Goal: Task Accomplishment & Management: Complete application form

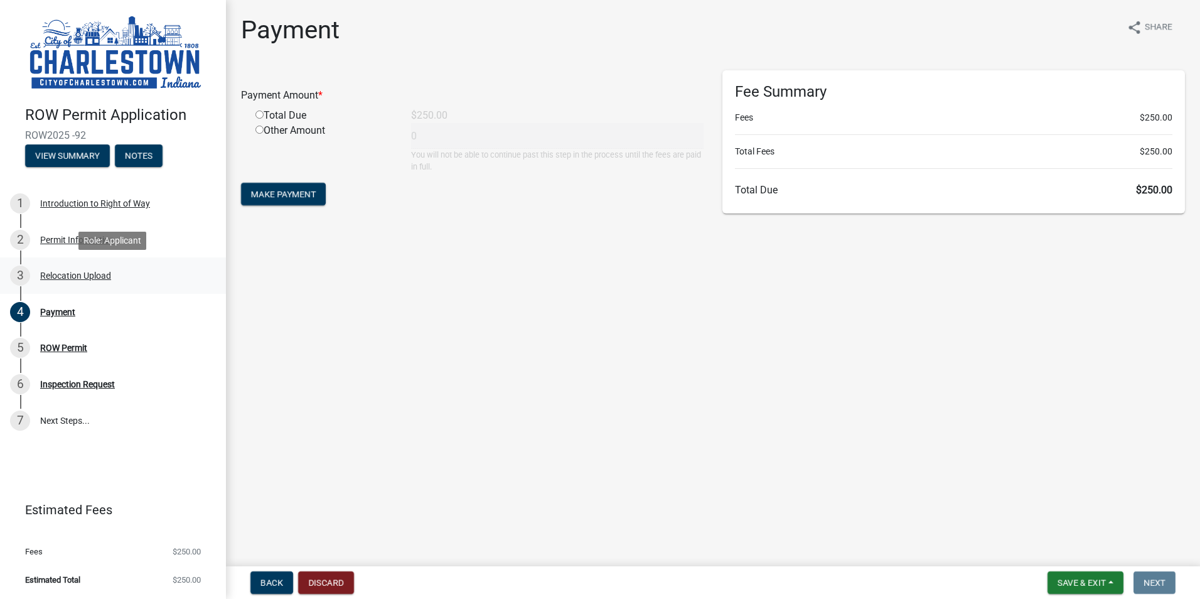
click at [78, 277] on div "Relocation Upload" at bounding box center [75, 275] width 71 height 9
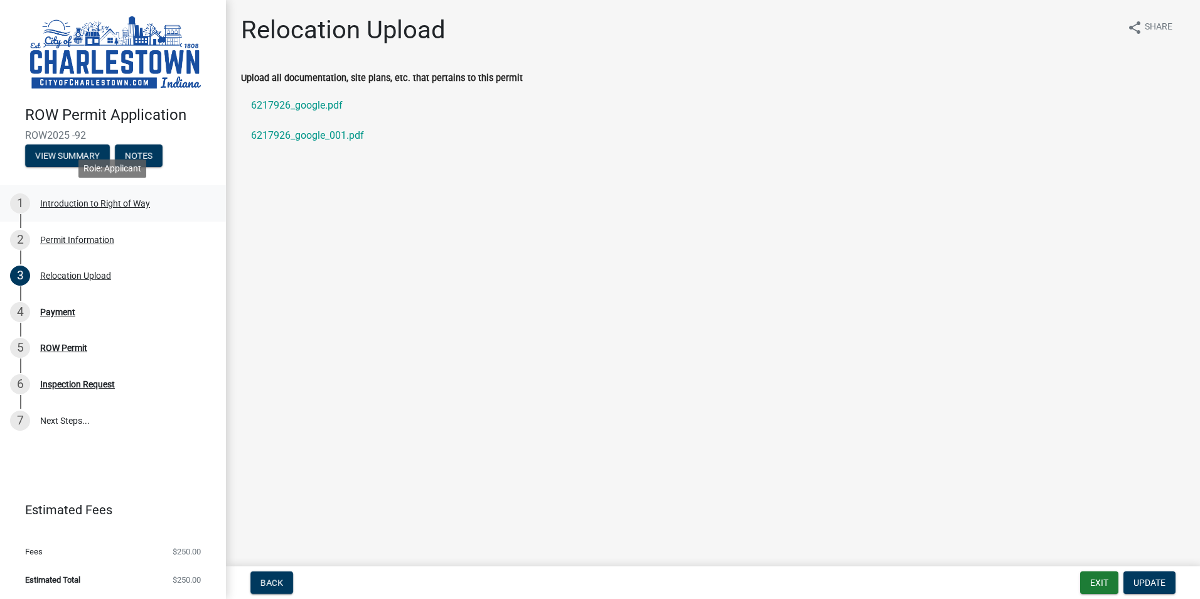
click at [78, 204] on div "Introduction to Right of Way" at bounding box center [95, 203] width 110 height 9
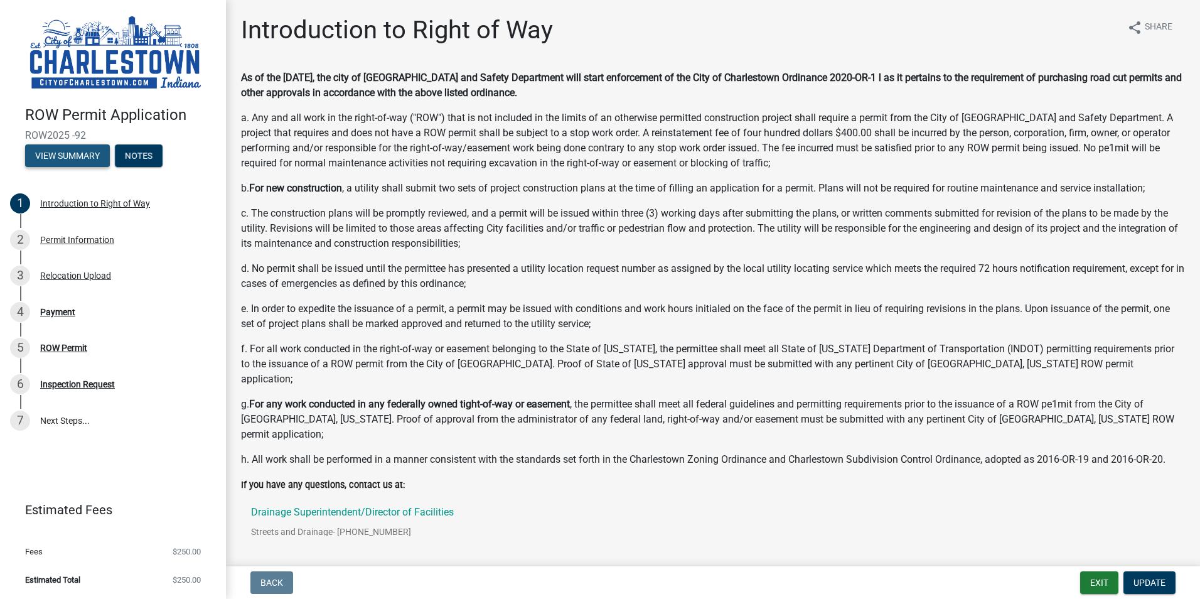
click at [65, 159] on button "View Summary" at bounding box center [67, 155] width 85 height 23
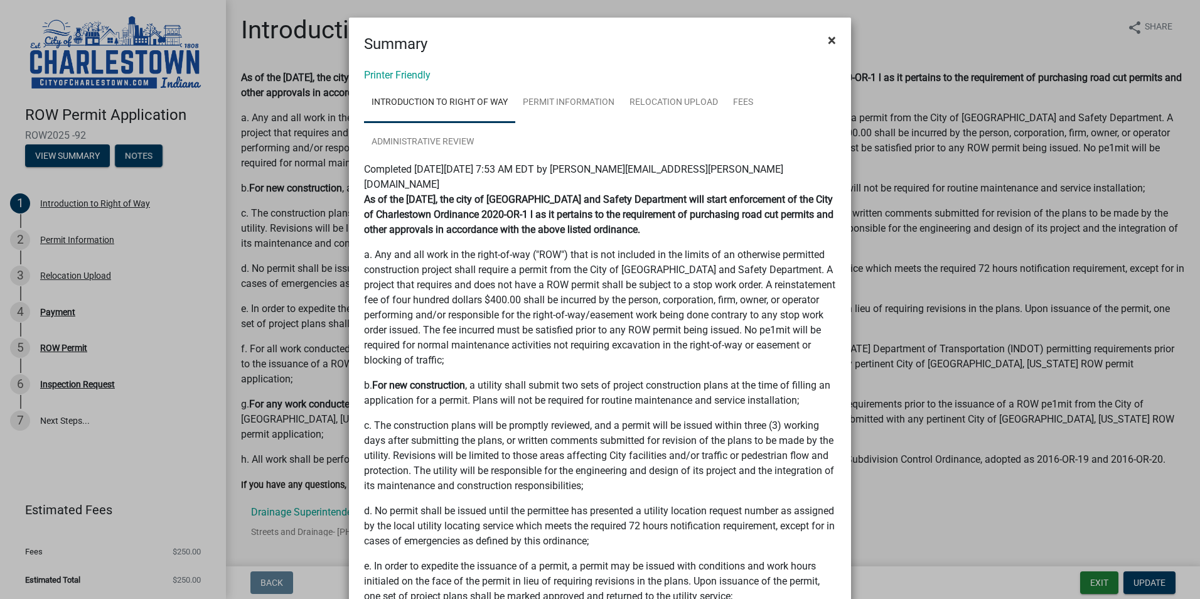
click at [760, 38] on span "×" at bounding box center [832, 40] width 8 height 18
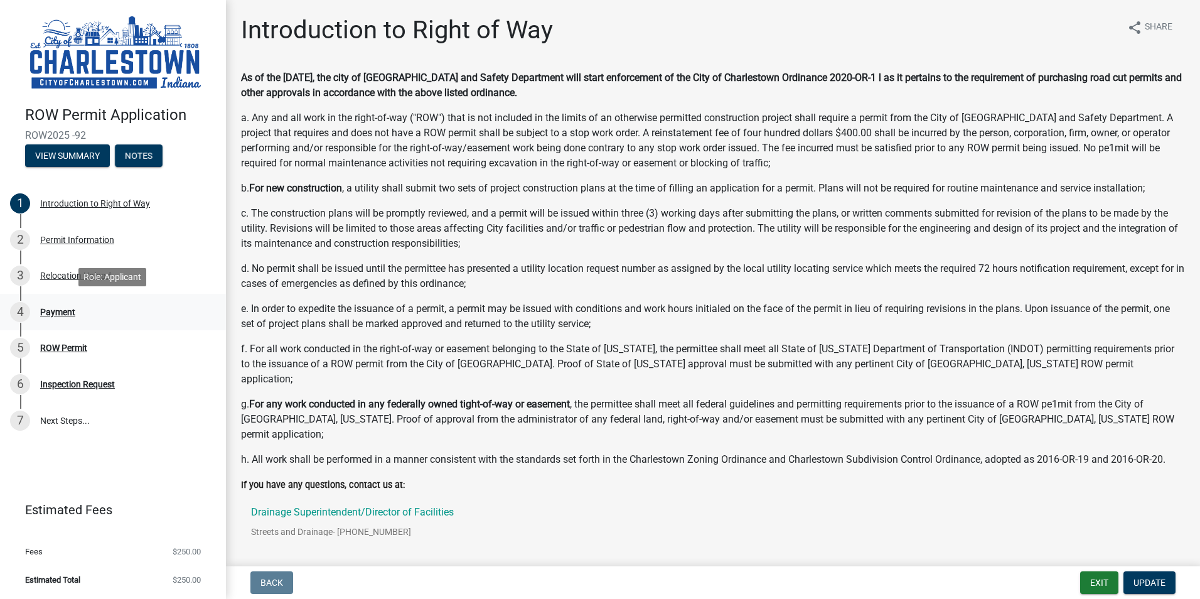
click at [62, 312] on div "Payment" at bounding box center [57, 312] width 35 height 9
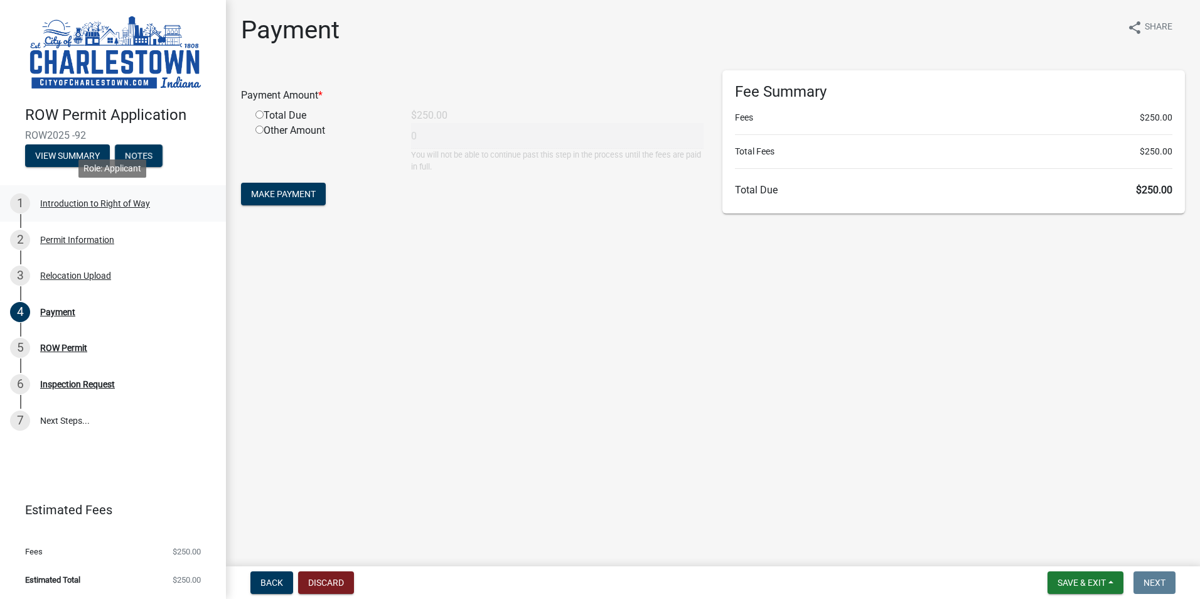
click at [69, 204] on div "Introduction to Right of Way" at bounding box center [95, 203] width 110 height 9
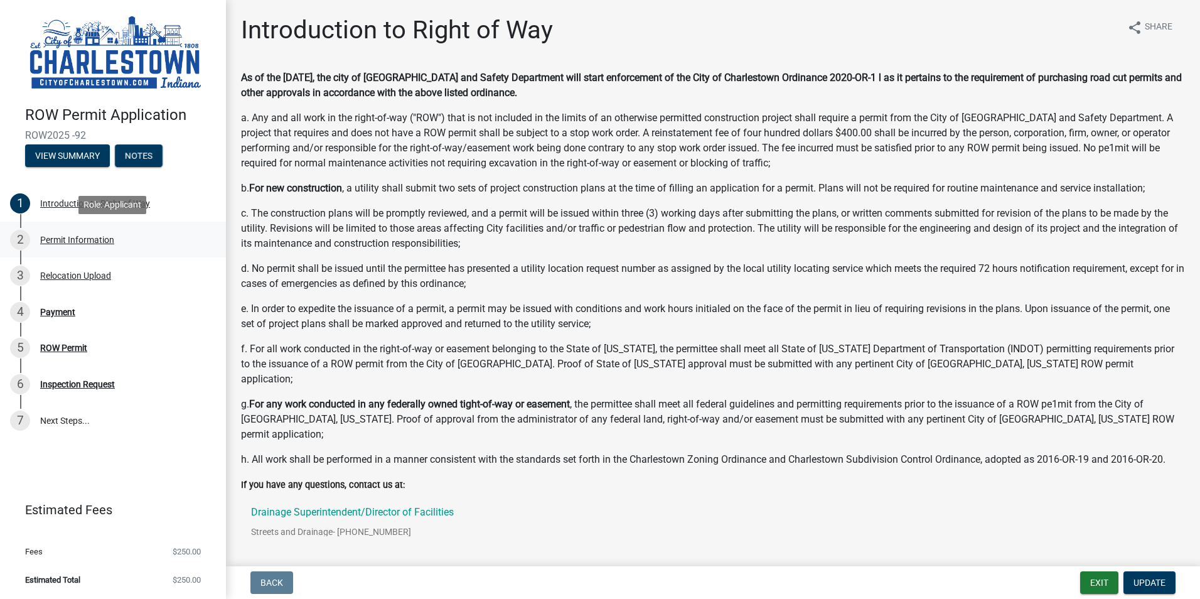
click at [67, 242] on div "Permit Information" at bounding box center [77, 239] width 74 height 9
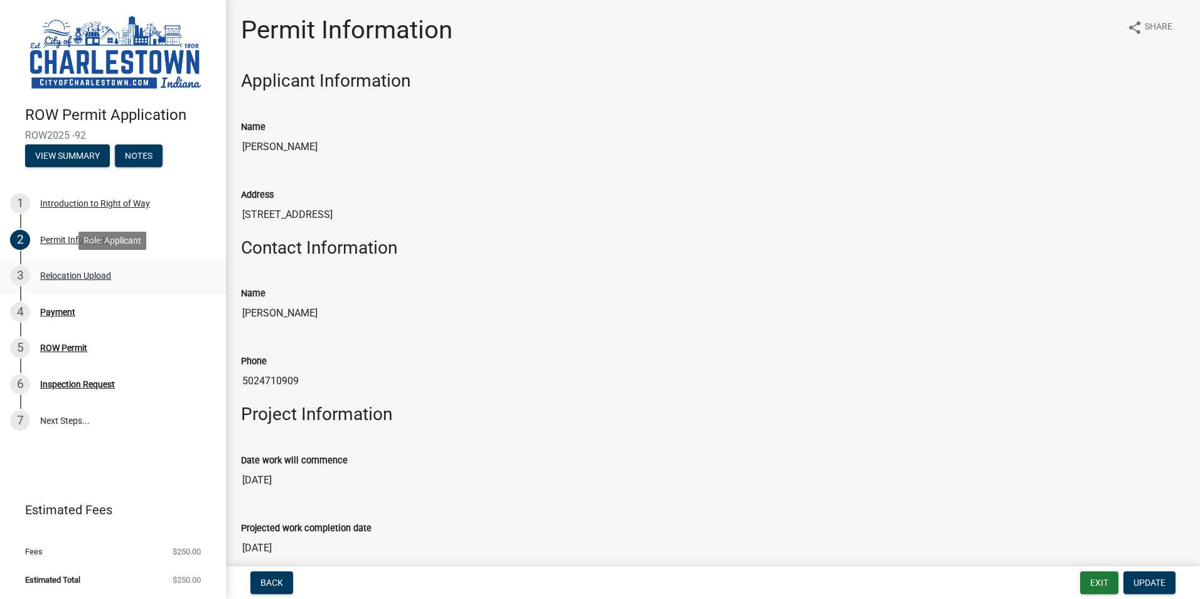
click at [68, 281] on div "3 Relocation Upload" at bounding box center [108, 275] width 196 height 20
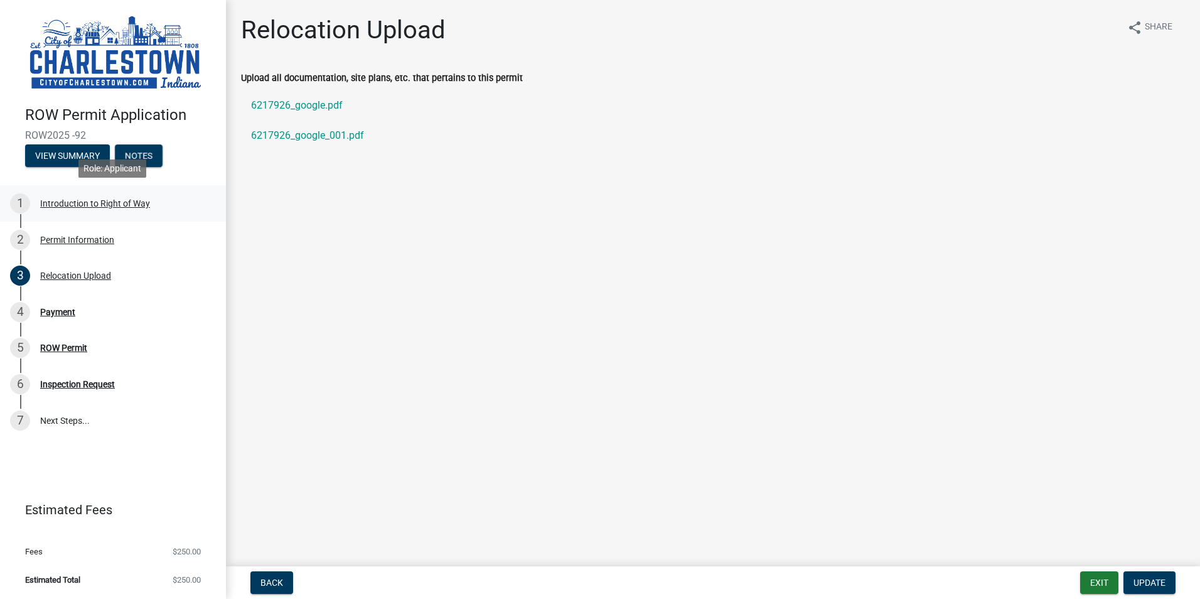
click at [92, 204] on div "Introduction to Right of Way" at bounding box center [95, 203] width 110 height 9
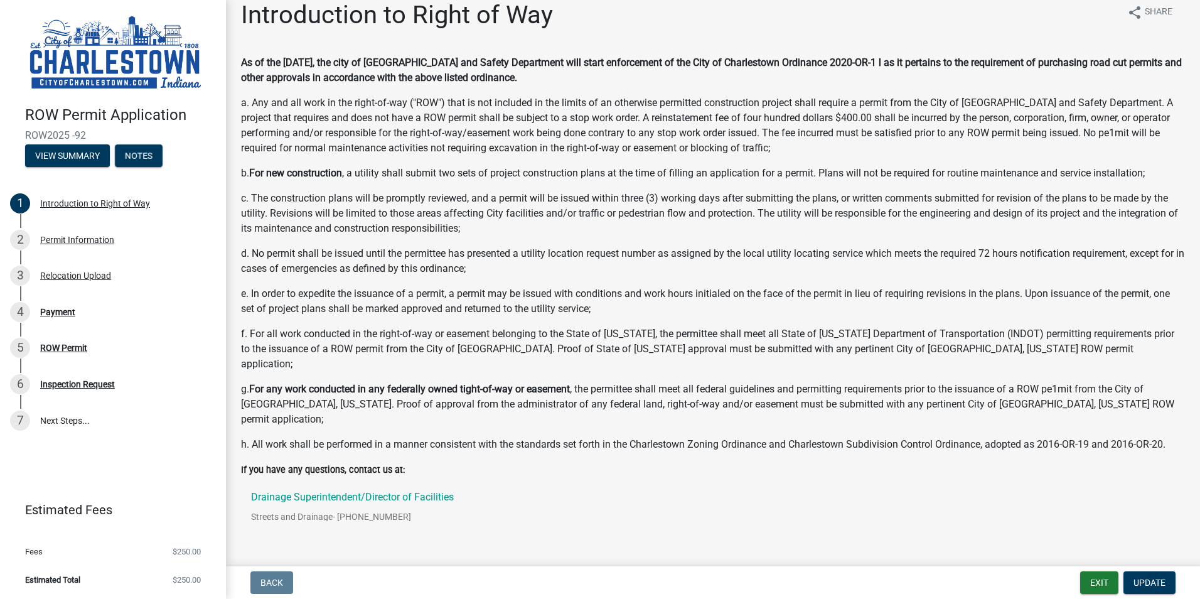
scroll to position [29, 0]
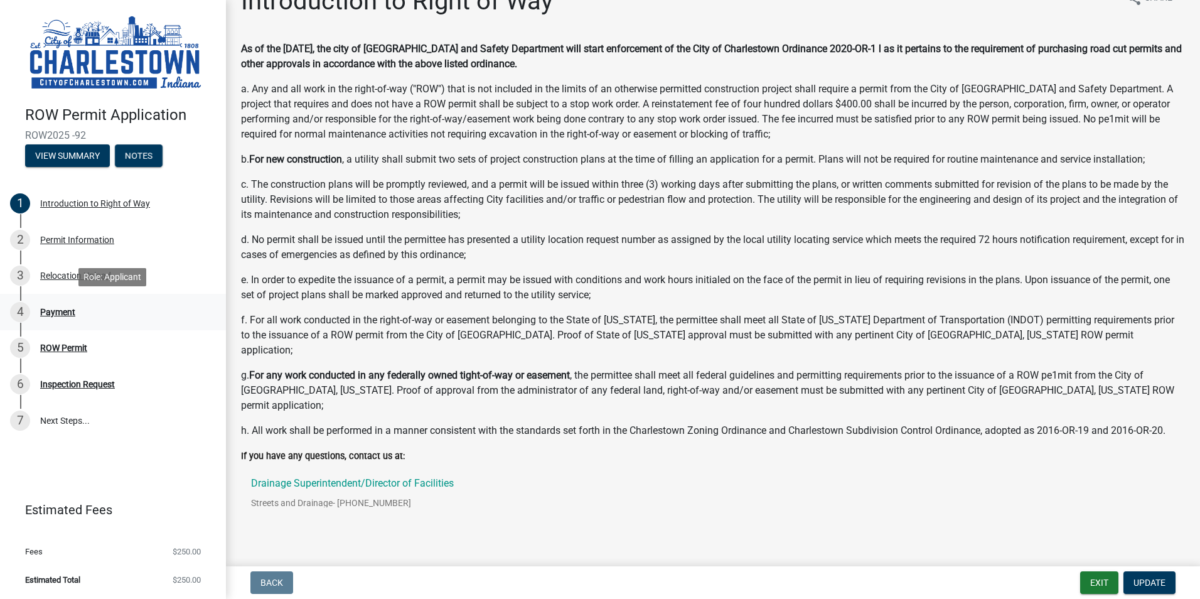
click at [51, 315] on div "Payment" at bounding box center [57, 312] width 35 height 9
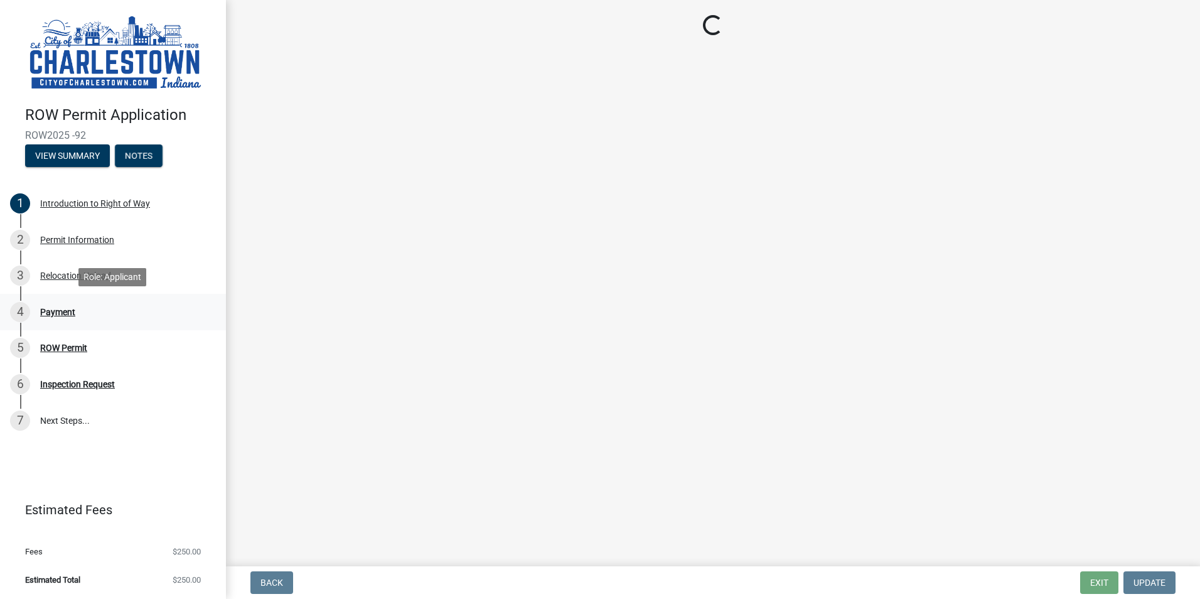
scroll to position [0, 0]
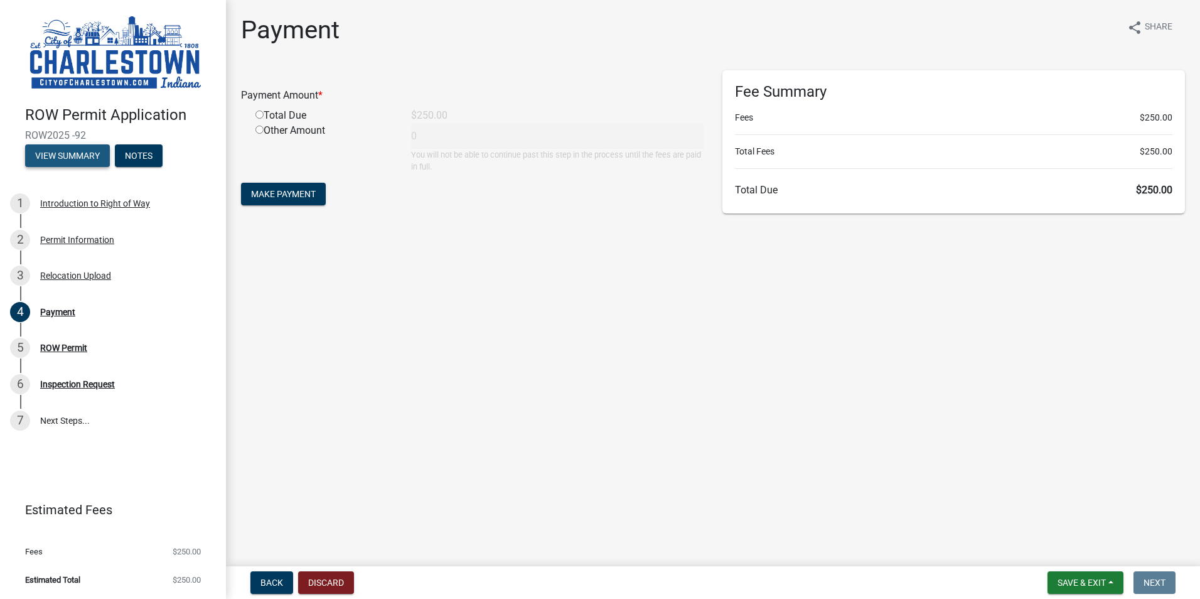
click at [84, 154] on button "View Summary" at bounding box center [67, 155] width 85 height 23
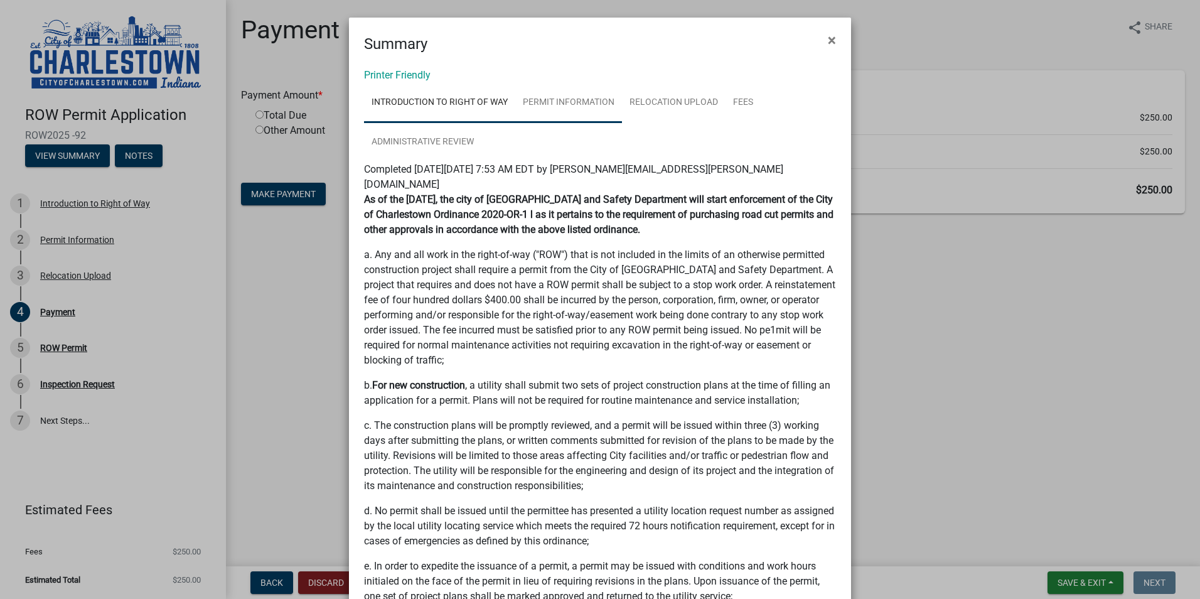
click at [564, 104] on link "Permit Information" at bounding box center [568, 103] width 107 height 40
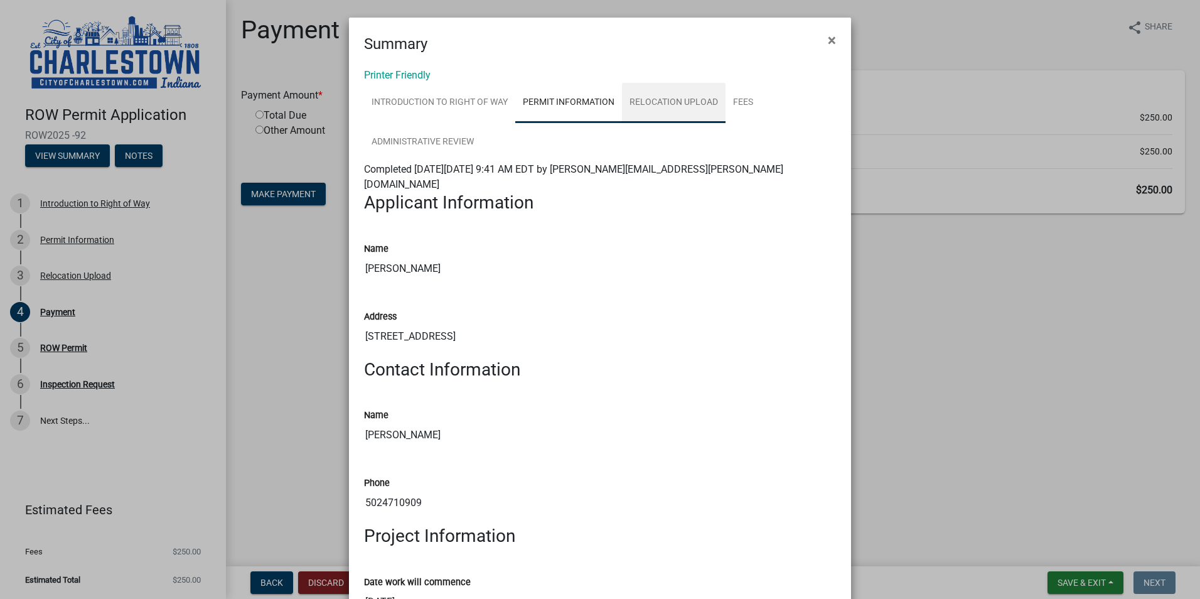
click at [675, 100] on link "Relocation Upload" at bounding box center [674, 103] width 104 height 40
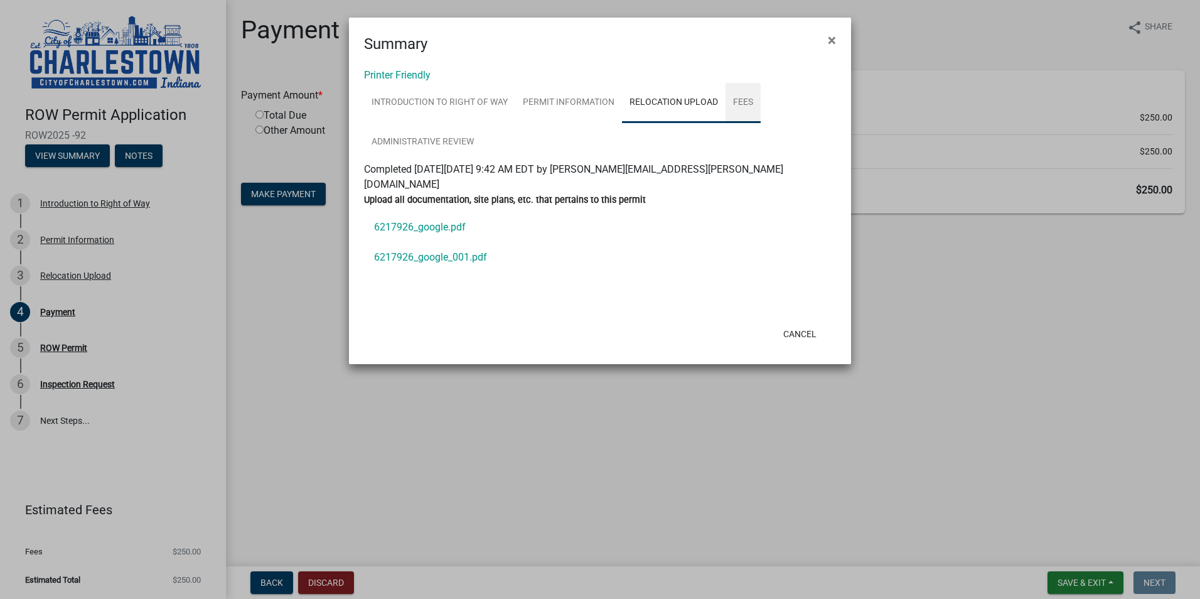
click at [741, 97] on link "Fees" at bounding box center [743, 103] width 35 height 40
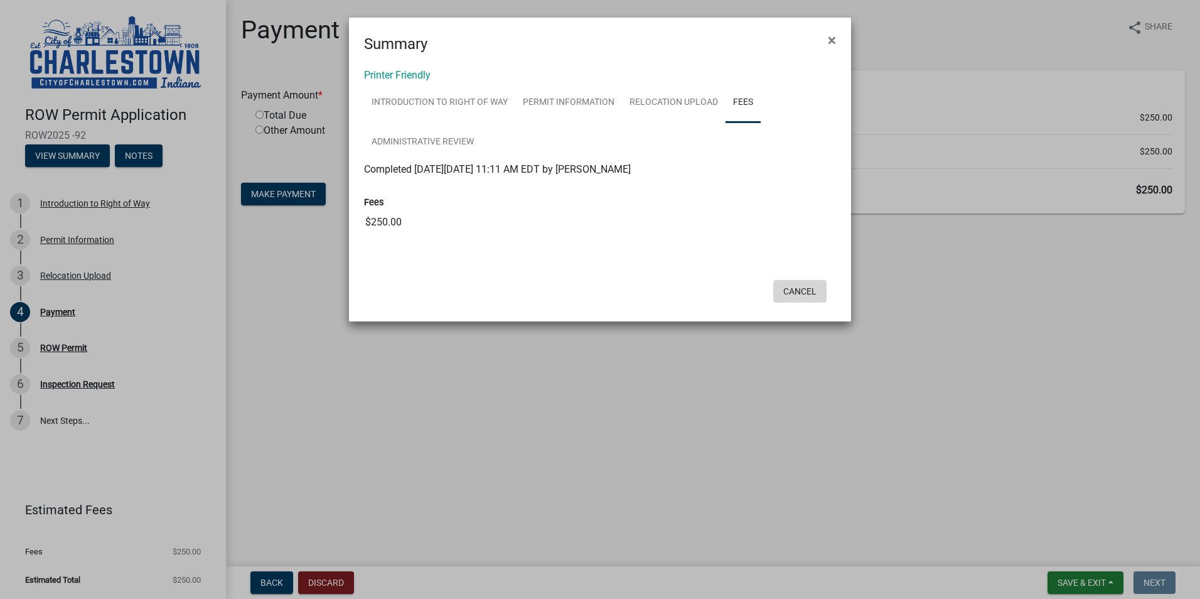
drag, startPoint x: 815, startPoint y: 289, endPoint x: 789, endPoint y: 306, distance: 31.0
click at [815, 290] on button "Cancel" at bounding box center [799, 291] width 53 height 23
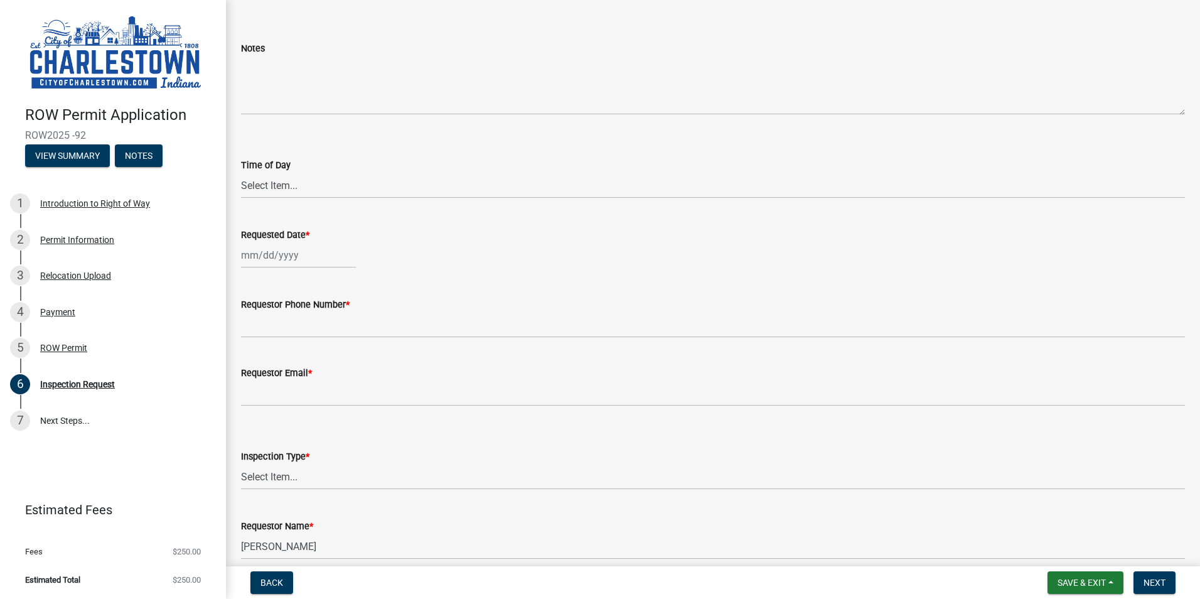
scroll to position [104, 0]
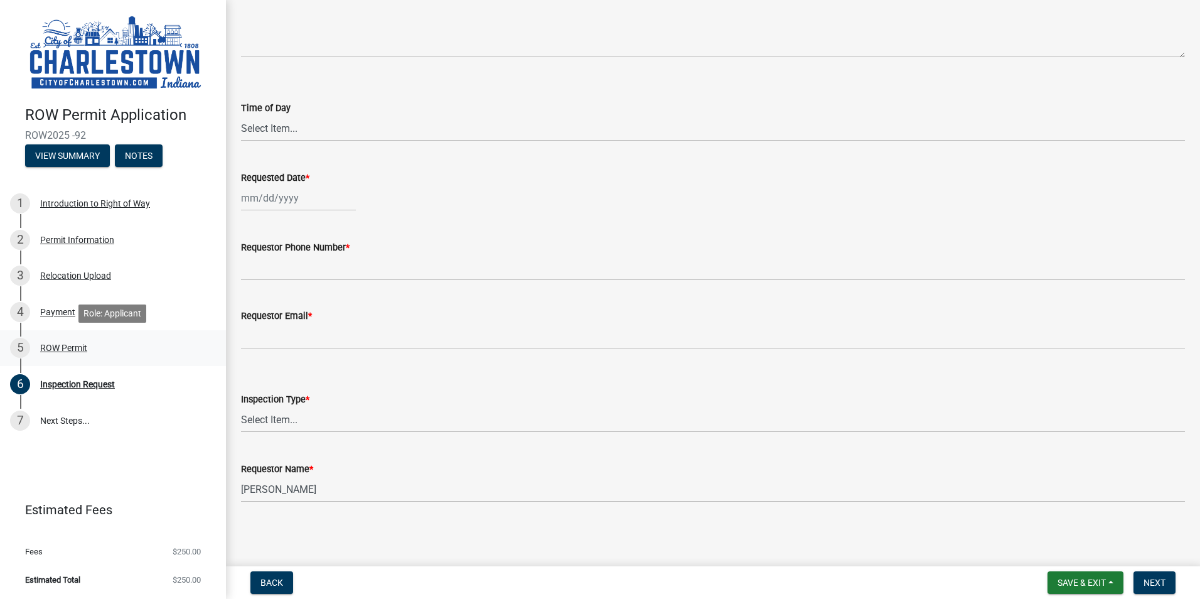
click at [68, 349] on div "ROW Permit" at bounding box center [63, 347] width 47 height 9
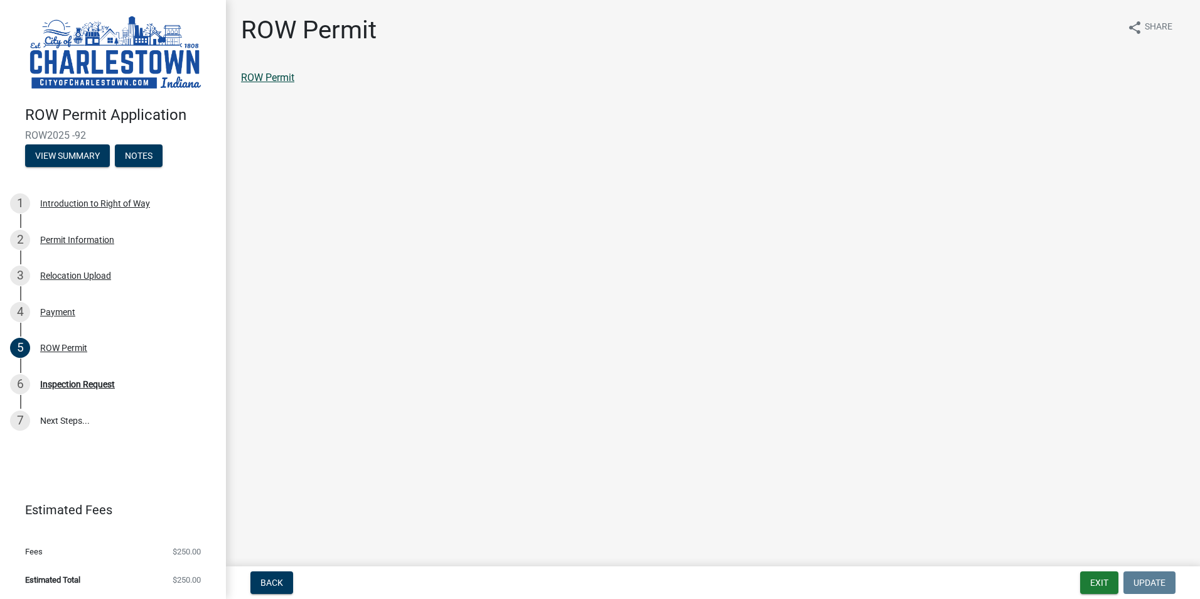
click at [272, 79] on link "ROW Permit" at bounding box center [267, 78] width 53 height 12
click at [71, 350] on div "ROW Permit" at bounding box center [63, 347] width 47 height 9
click at [68, 386] on div "Inspection Request" at bounding box center [77, 384] width 75 height 9
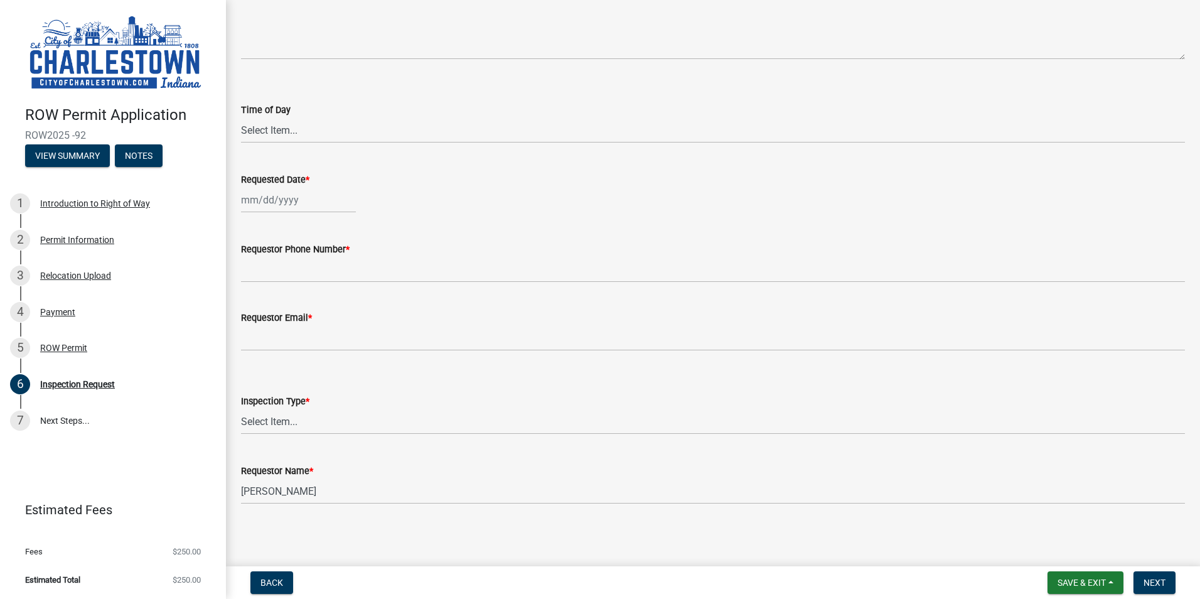
scroll to position [104, 0]
click at [283, 421] on select "Select Item... Final" at bounding box center [713, 420] width 944 height 26
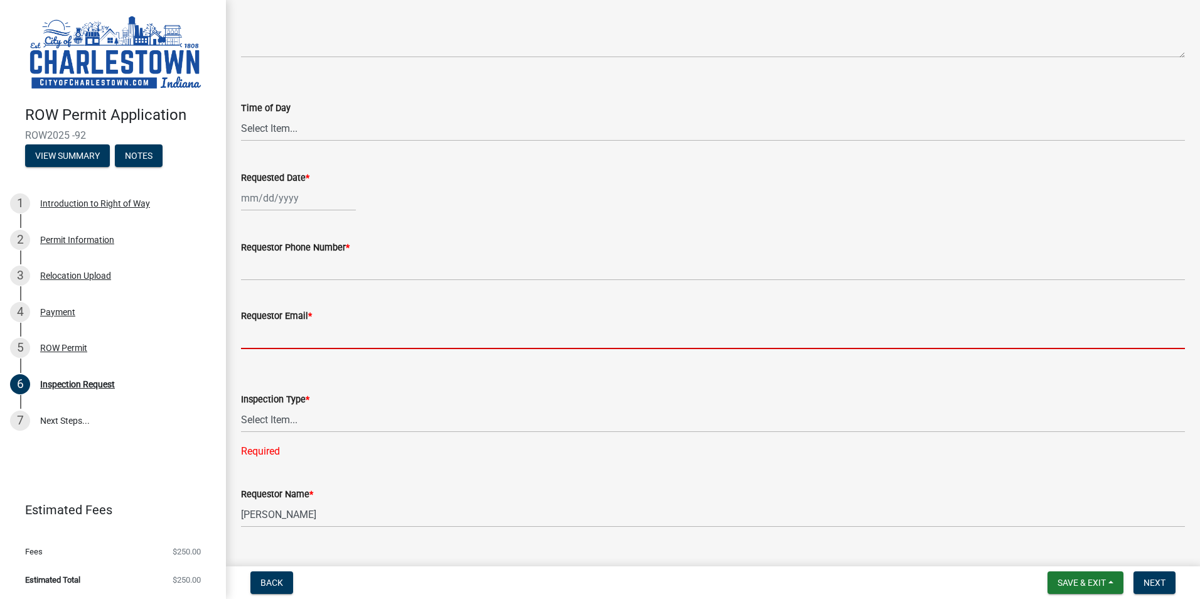
drag, startPoint x: 289, startPoint y: 333, endPoint x: 297, endPoint y: 331, distance: 8.3
click at [289, 333] on input "Requestor Email *" at bounding box center [713, 336] width 944 height 26
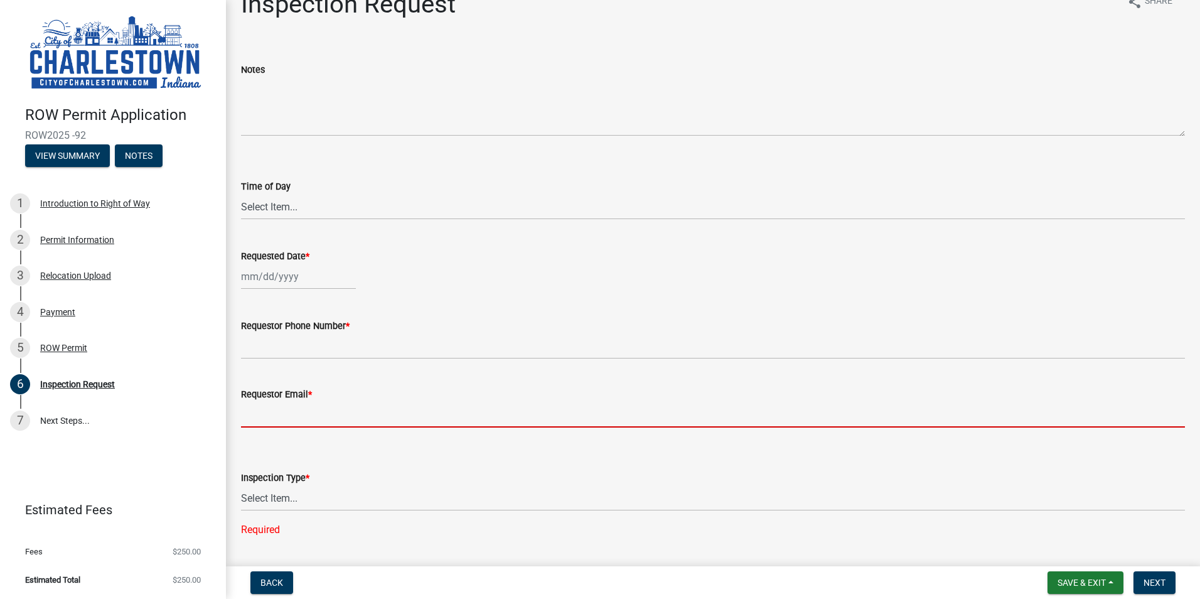
scroll to position [0, 0]
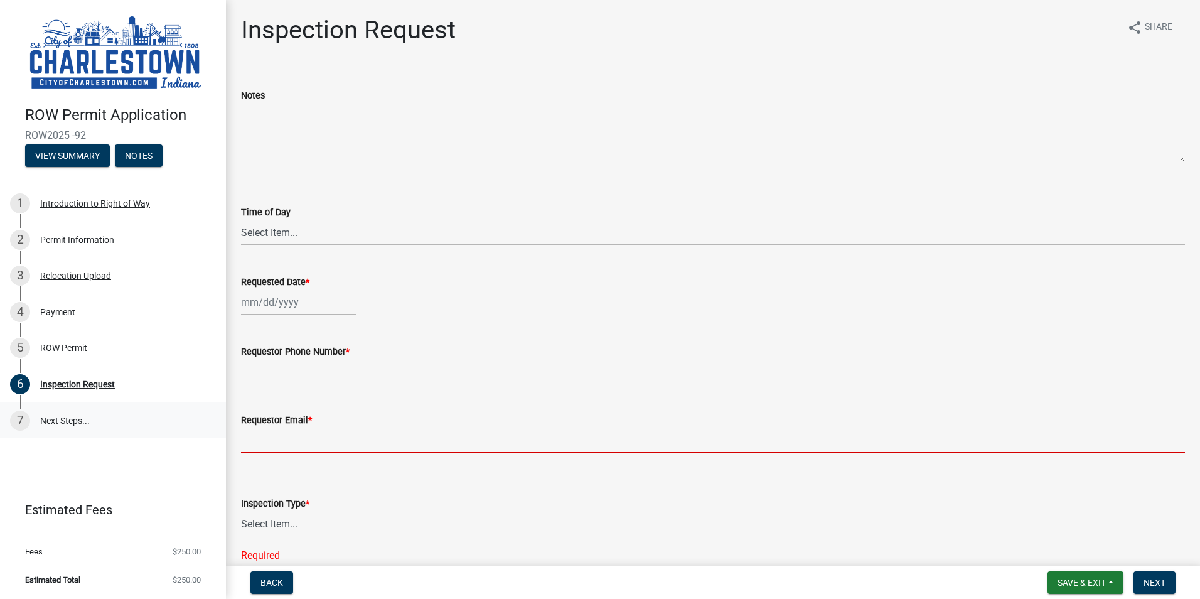
click at [68, 419] on link "7 Next Steps..." at bounding box center [113, 420] width 226 height 36
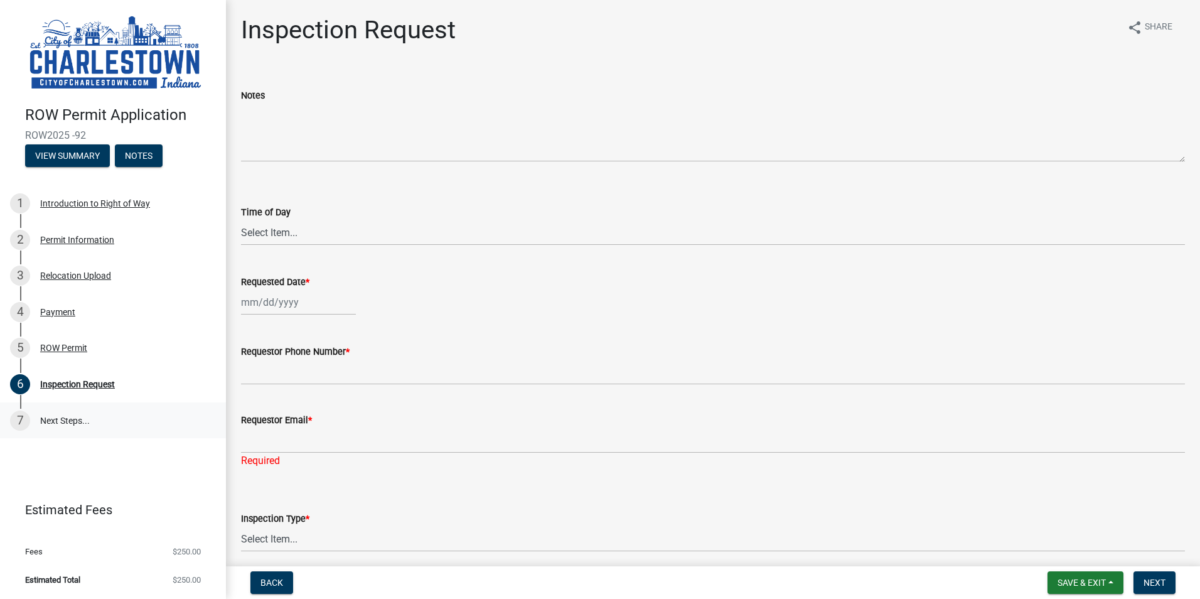
click at [50, 417] on link "7 Next Steps..." at bounding box center [113, 420] width 226 height 36
click at [58, 345] on div "ROW Permit" at bounding box center [63, 347] width 47 height 9
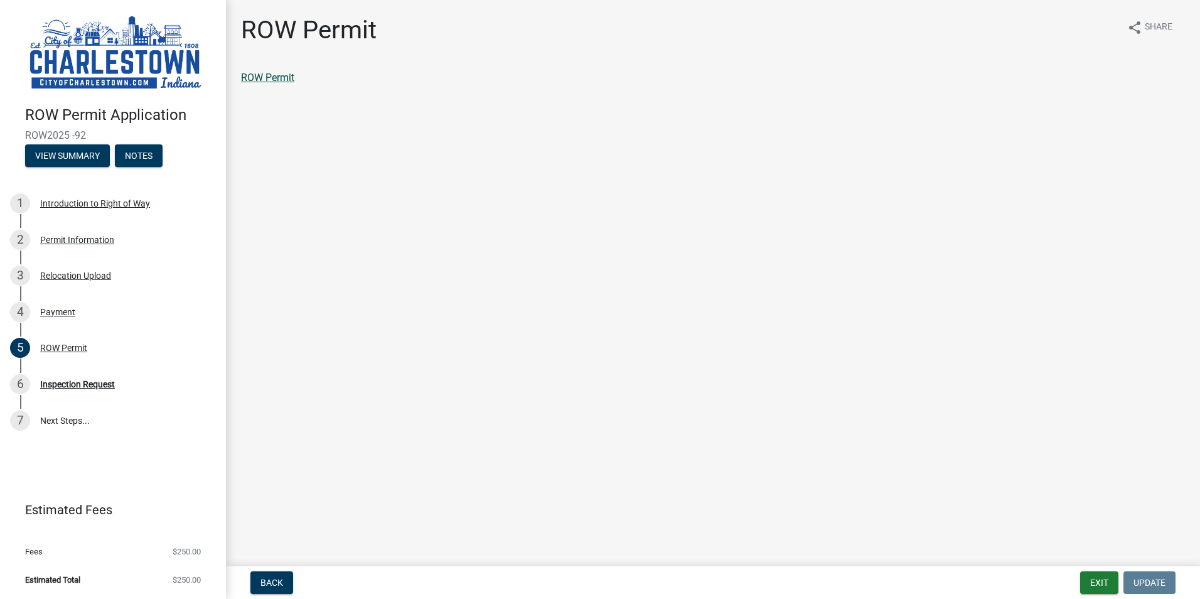
click at [276, 74] on link "ROW Permit" at bounding box center [267, 78] width 53 height 12
click at [53, 315] on div "Payment" at bounding box center [57, 312] width 35 height 9
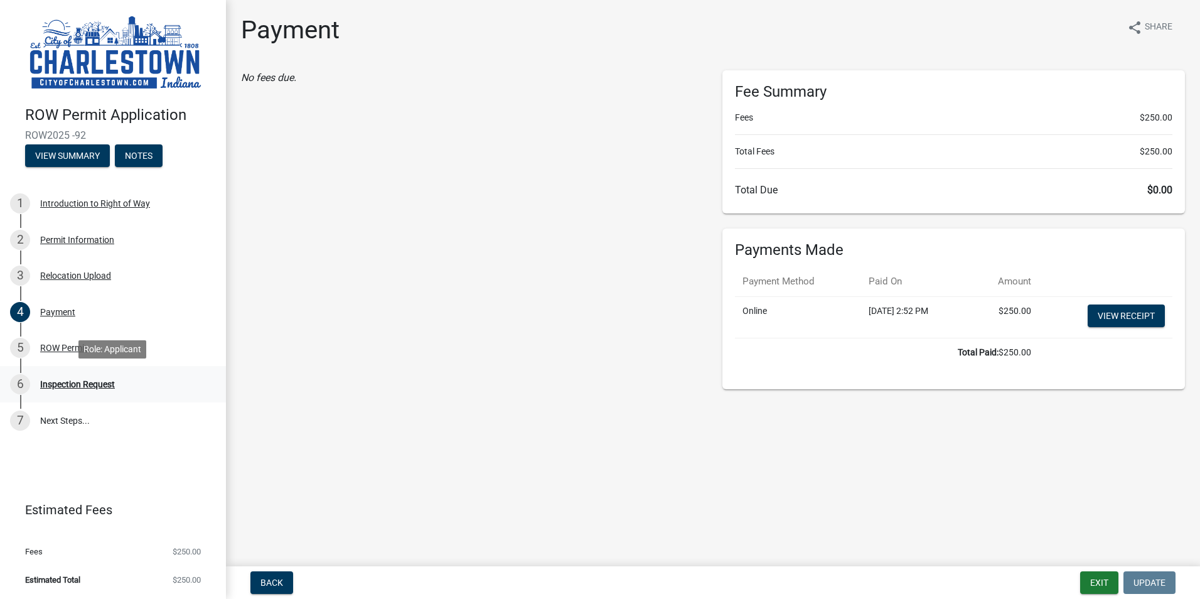
click at [80, 382] on div "Inspection Request" at bounding box center [77, 384] width 75 height 9
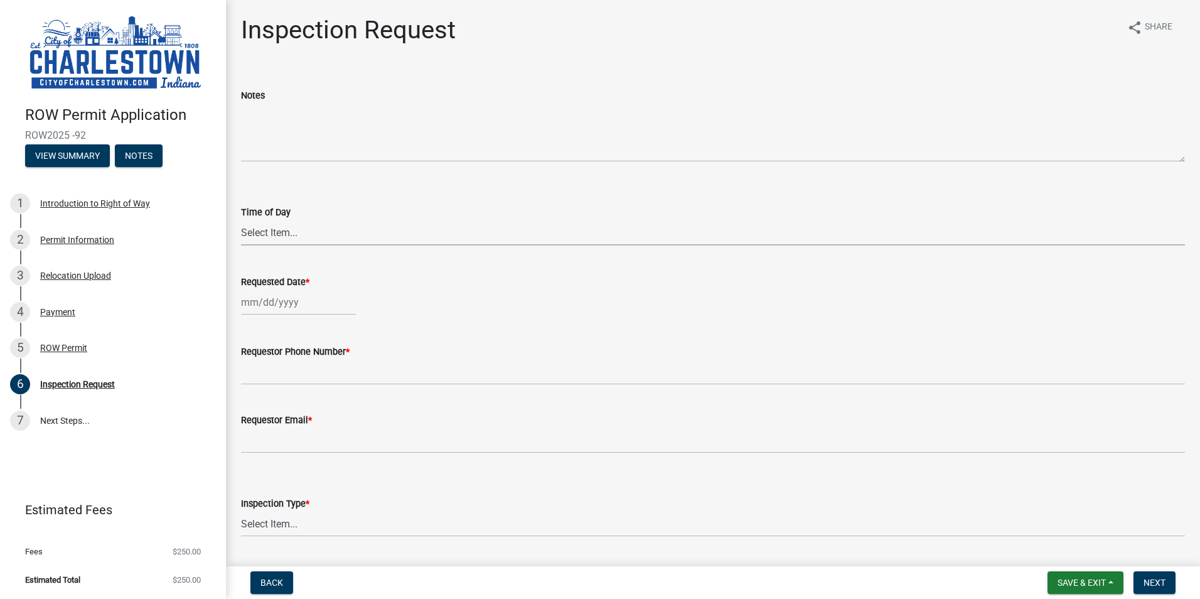
click at [284, 233] on select "Select Item... AM PM" at bounding box center [713, 233] width 944 height 26
click at [297, 228] on select "Select Item... AM PM" at bounding box center [713, 233] width 944 height 26
select select "8"
select select "2025"
click at [292, 307] on div "Jan Feb Mar Apr May Jun Jul Aug Sep Oct Nov Dec 1525 1526 1527 1528 1529 1530 1…" at bounding box center [298, 302] width 115 height 26
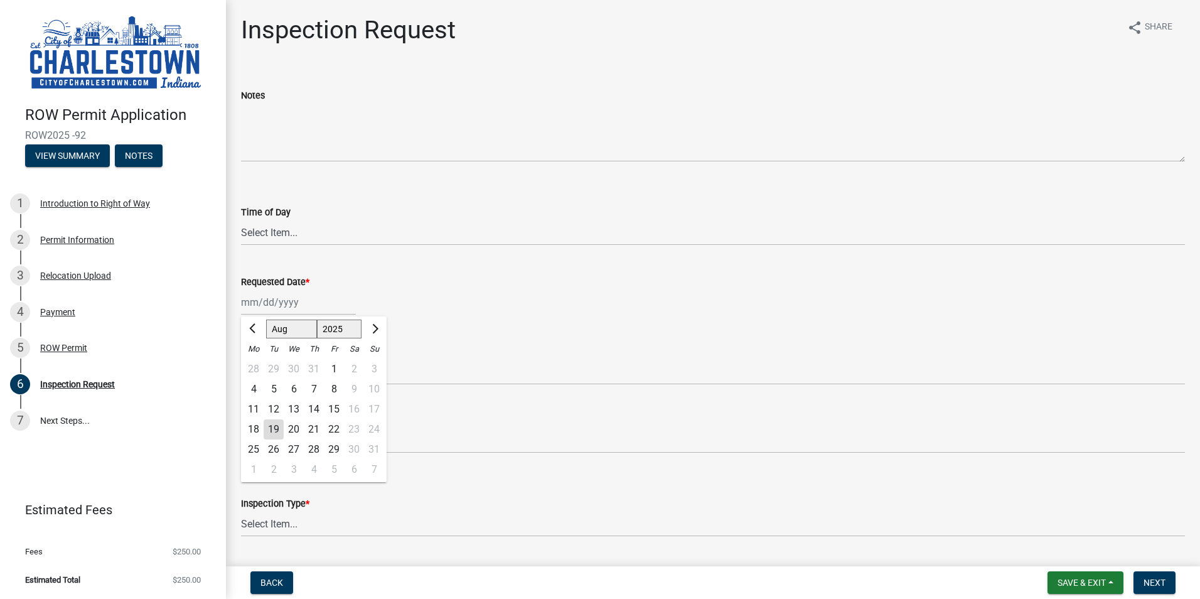
click at [390, 278] on div "Requested Date *" at bounding box center [713, 281] width 944 height 15
click at [286, 519] on select "Select Item... Final" at bounding box center [713, 524] width 944 height 26
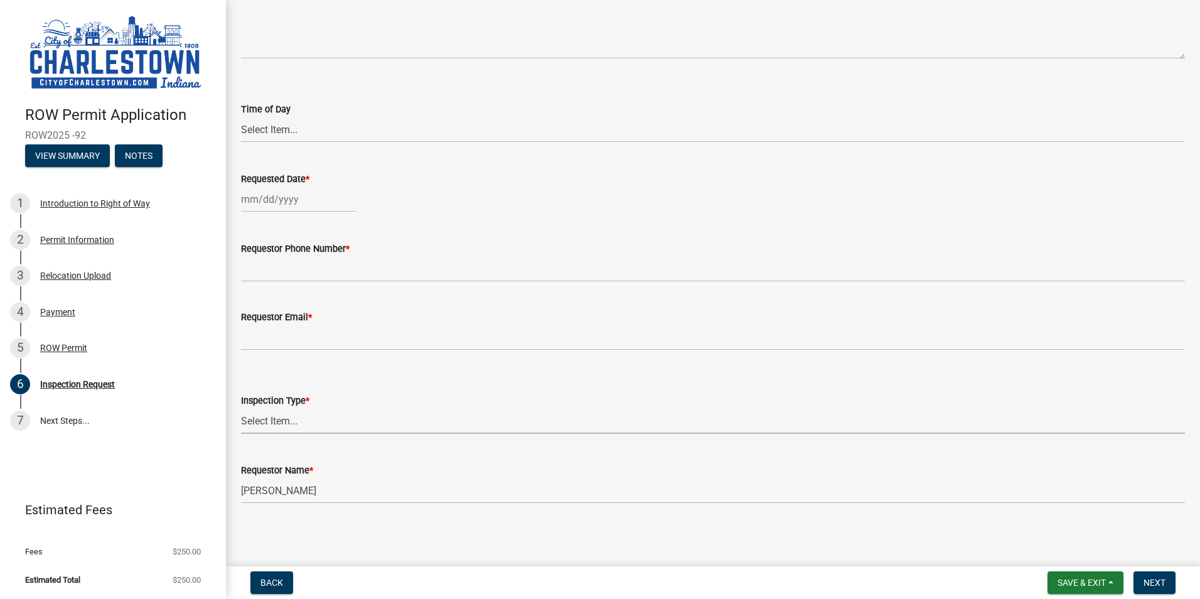
scroll to position [104, 0]
click at [1103, 584] on span "Save & Exit" at bounding box center [1082, 582] width 48 height 10
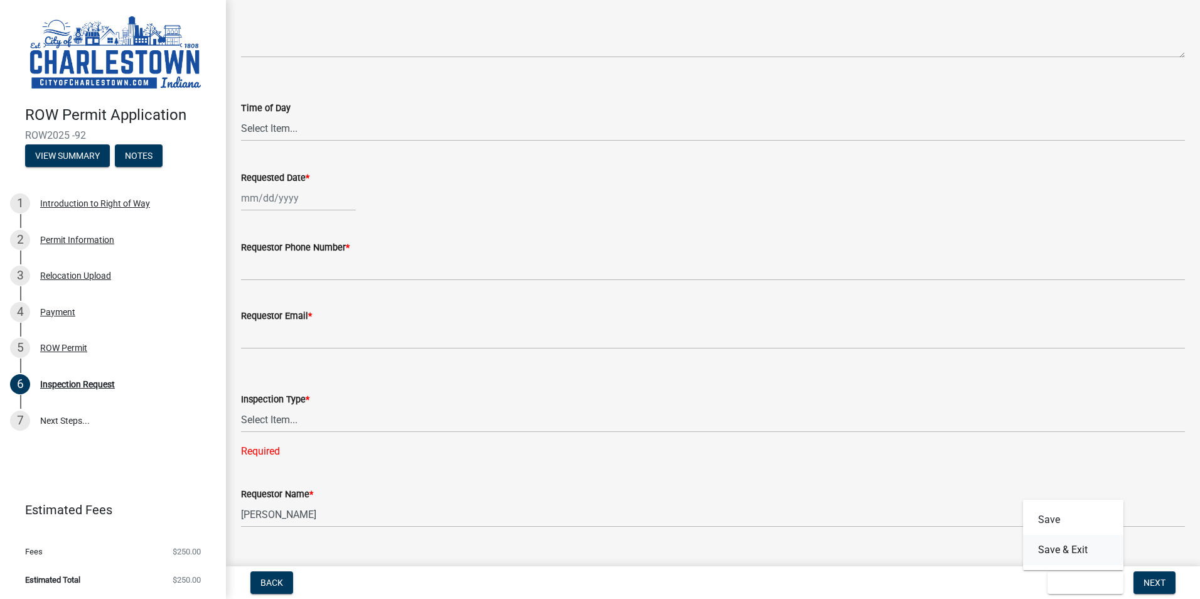
click at [1077, 549] on button "Save & Exit" at bounding box center [1073, 550] width 100 height 30
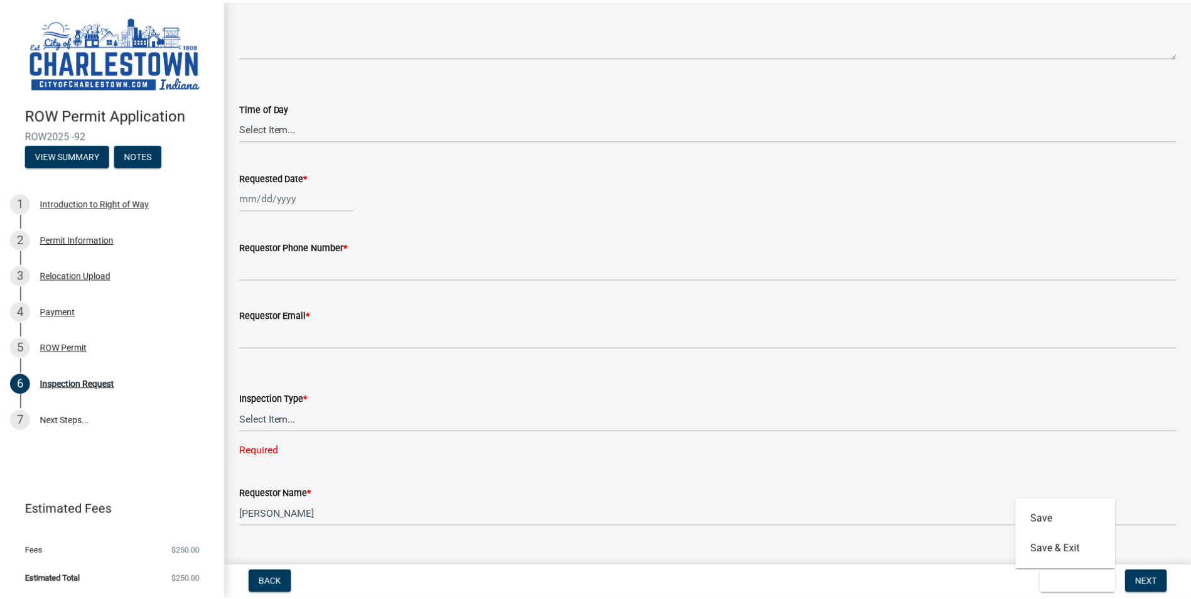
scroll to position [0, 0]
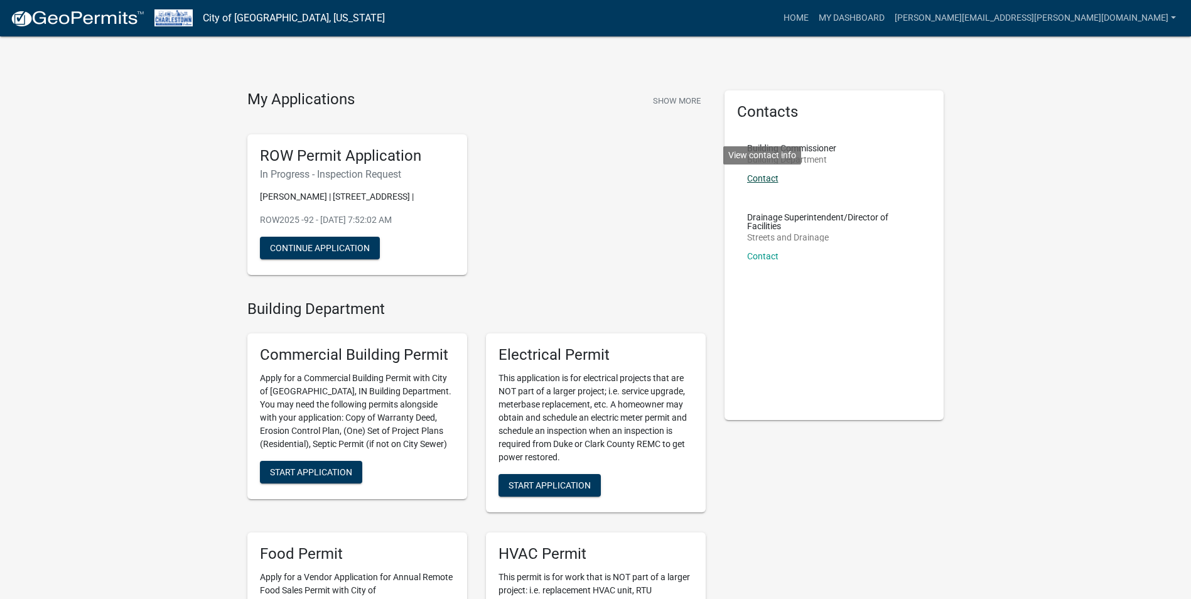
click at [759, 179] on link "Contact" at bounding box center [762, 178] width 31 height 10
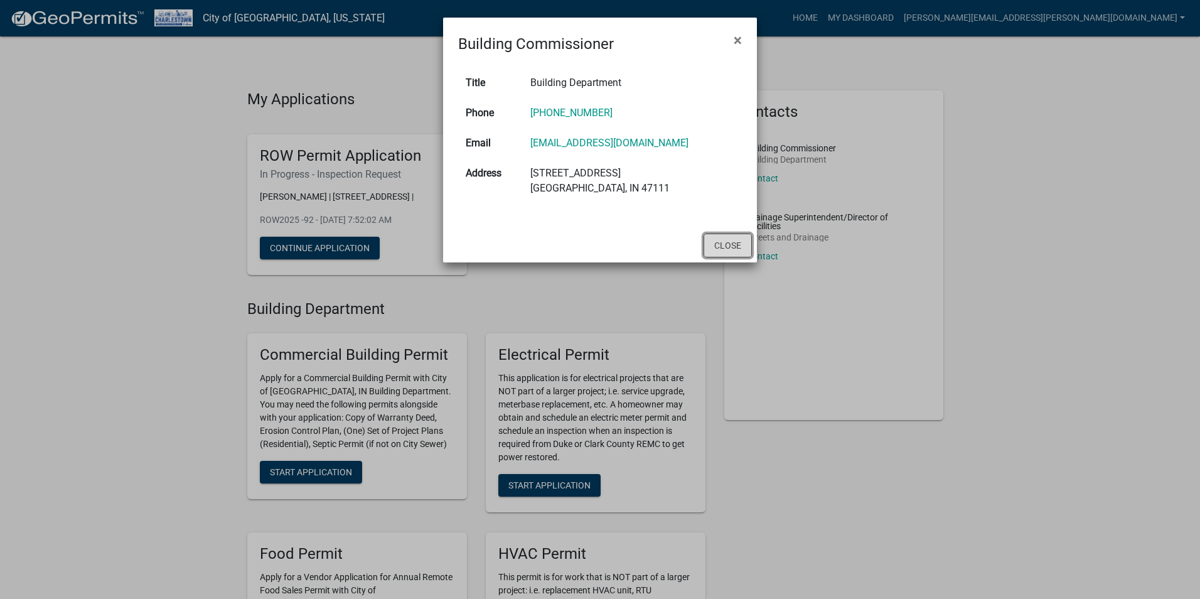
click at [721, 243] on button "Close" at bounding box center [728, 245] width 48 height 24
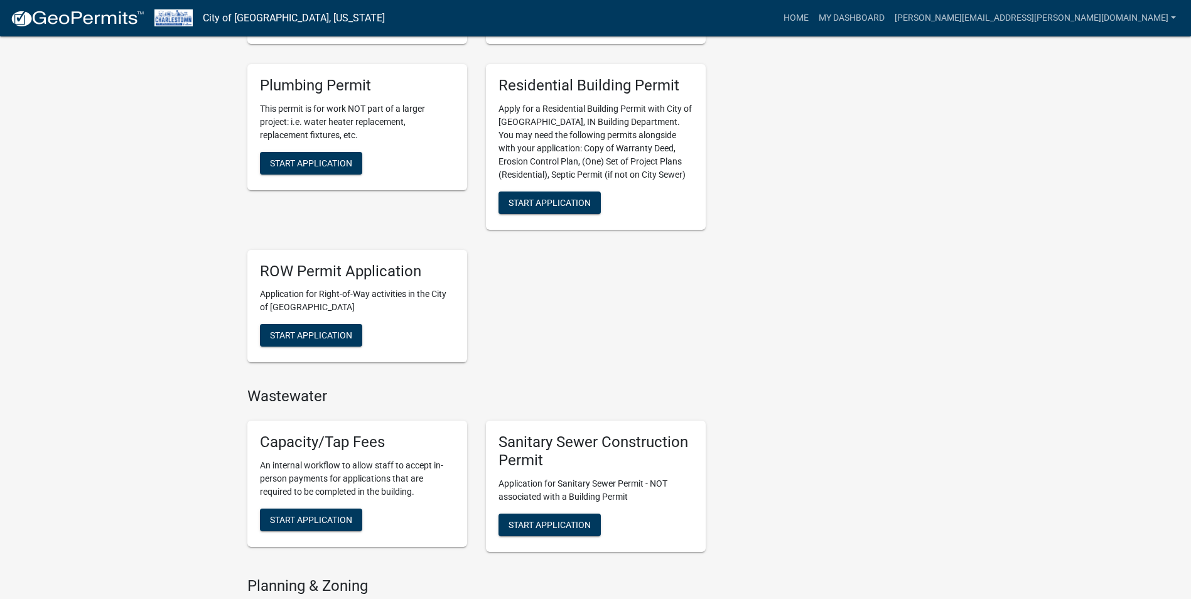
scroll to position [628, 0]
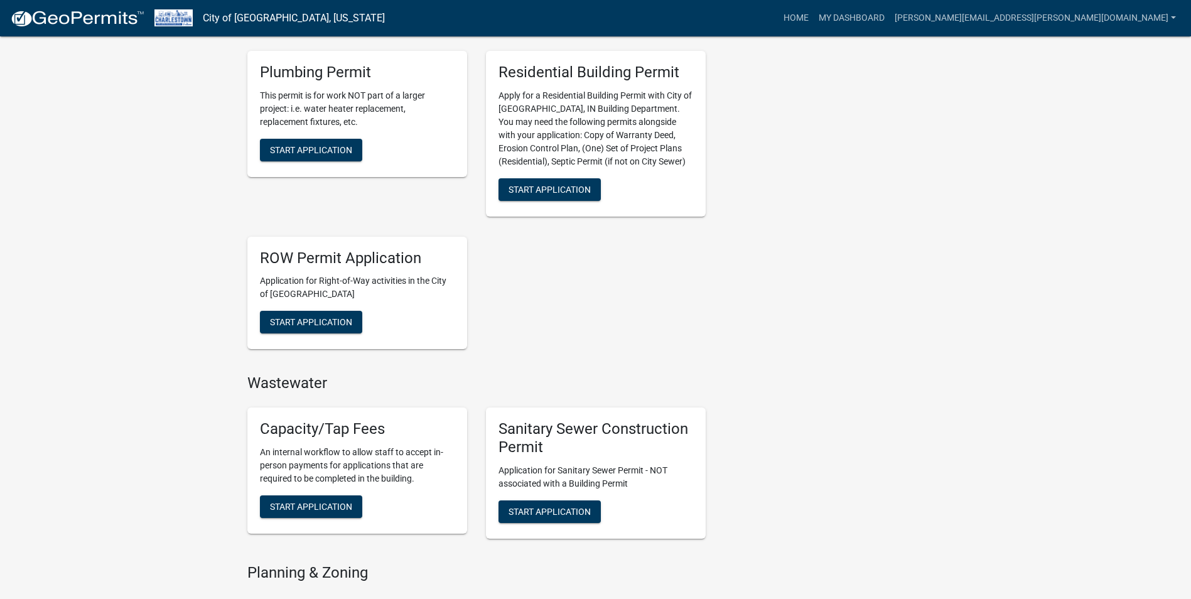
click at [385, 260] on h5 "ROW Permit Application" at bounding box center [357, 258] width 195 height 18
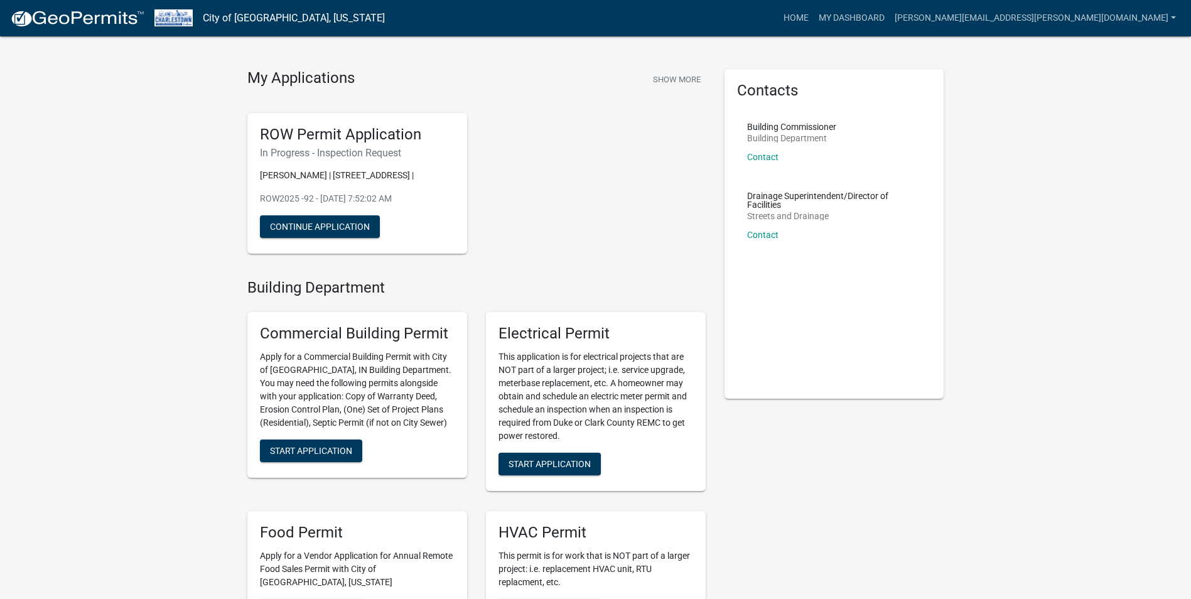
scroll to position [0, 0]
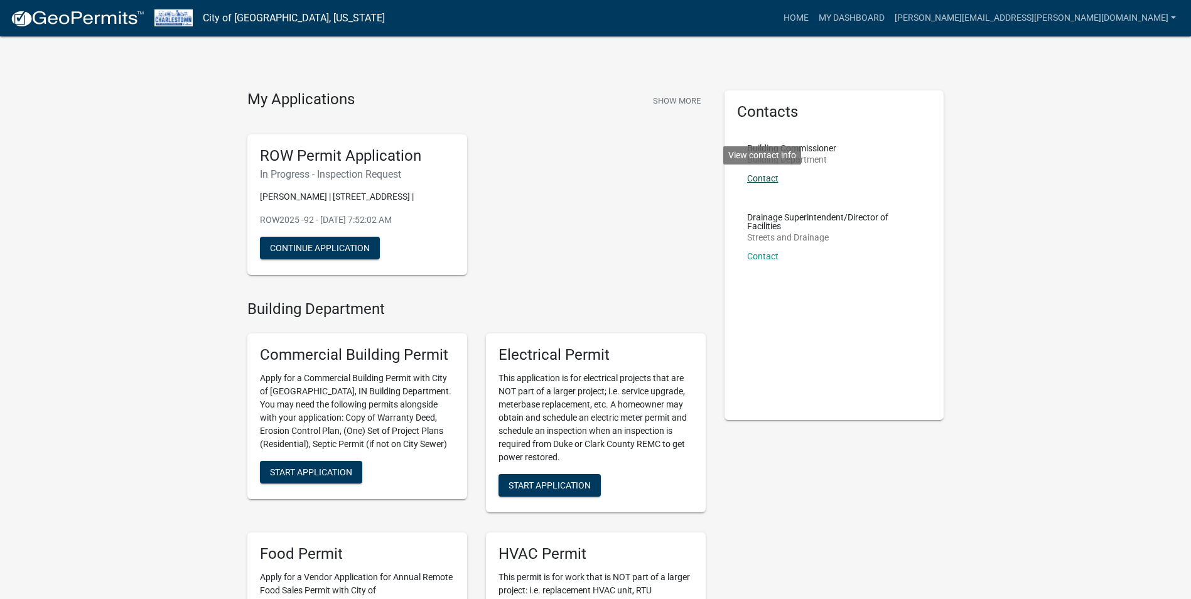
click at [755, 178] on link "Contact" at bounding box center [762, 178] width 31 height 10
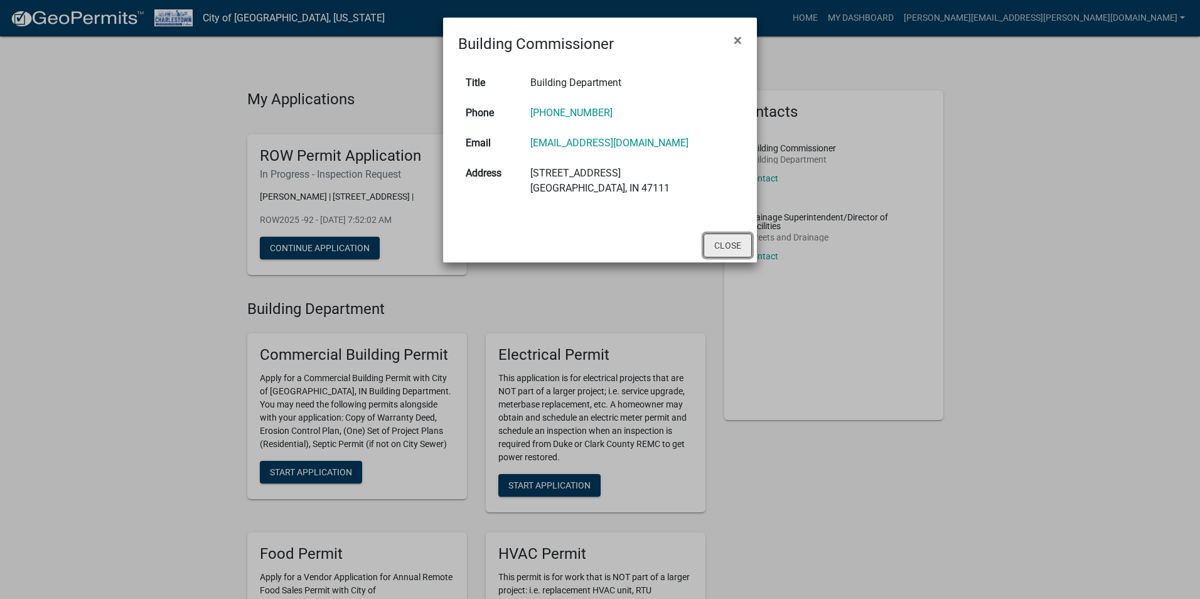
click at [728, 246] on button "Close" at bounding box center [728, 245] width 48 height 24
